Goal: Task Accomplishment & Management: Use online tool/utility

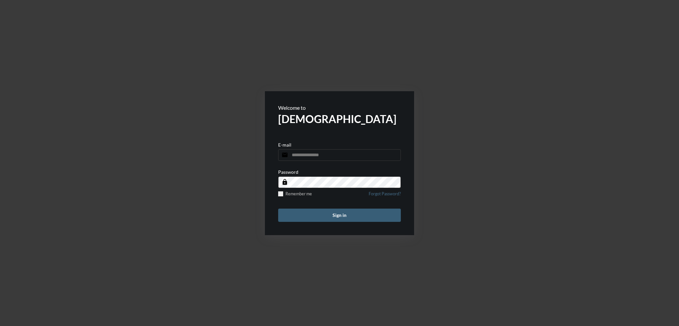
click at [317, 146] on div "E-mail email" at bounding box center [339, 151] width 123 height 19
click at [313, 154] on input "email" at bounding box center [339, 155] width 123 height 12
type input "*"
type input "**********"
click at [278, 209] on button "Sign in" at bounding box center [339, 215] width 123 height 13
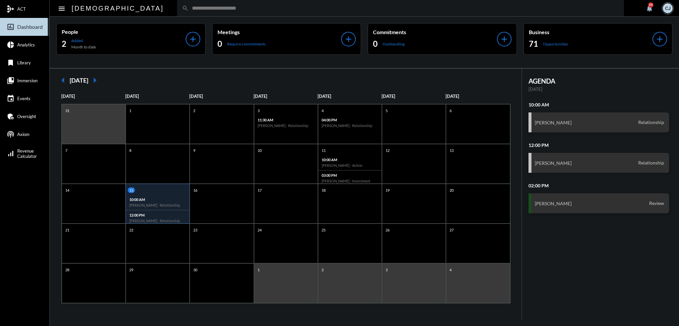
click at [282, 7] on input "text" at bounding box center [404, 8] width 431 height 6
click at [36, 79] on span "Immersion" at bounding box center [27, 80] width 20 height 5
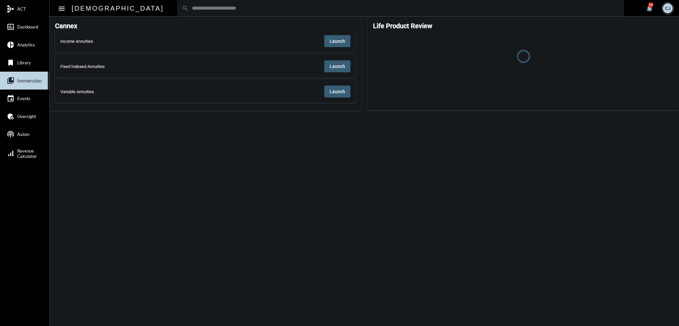
click at [332, 38] on span "Launch" at bounding box center [338, 40] width 16 height 5
